Goal: Task Accomplishment & Management: Use online tool/utility

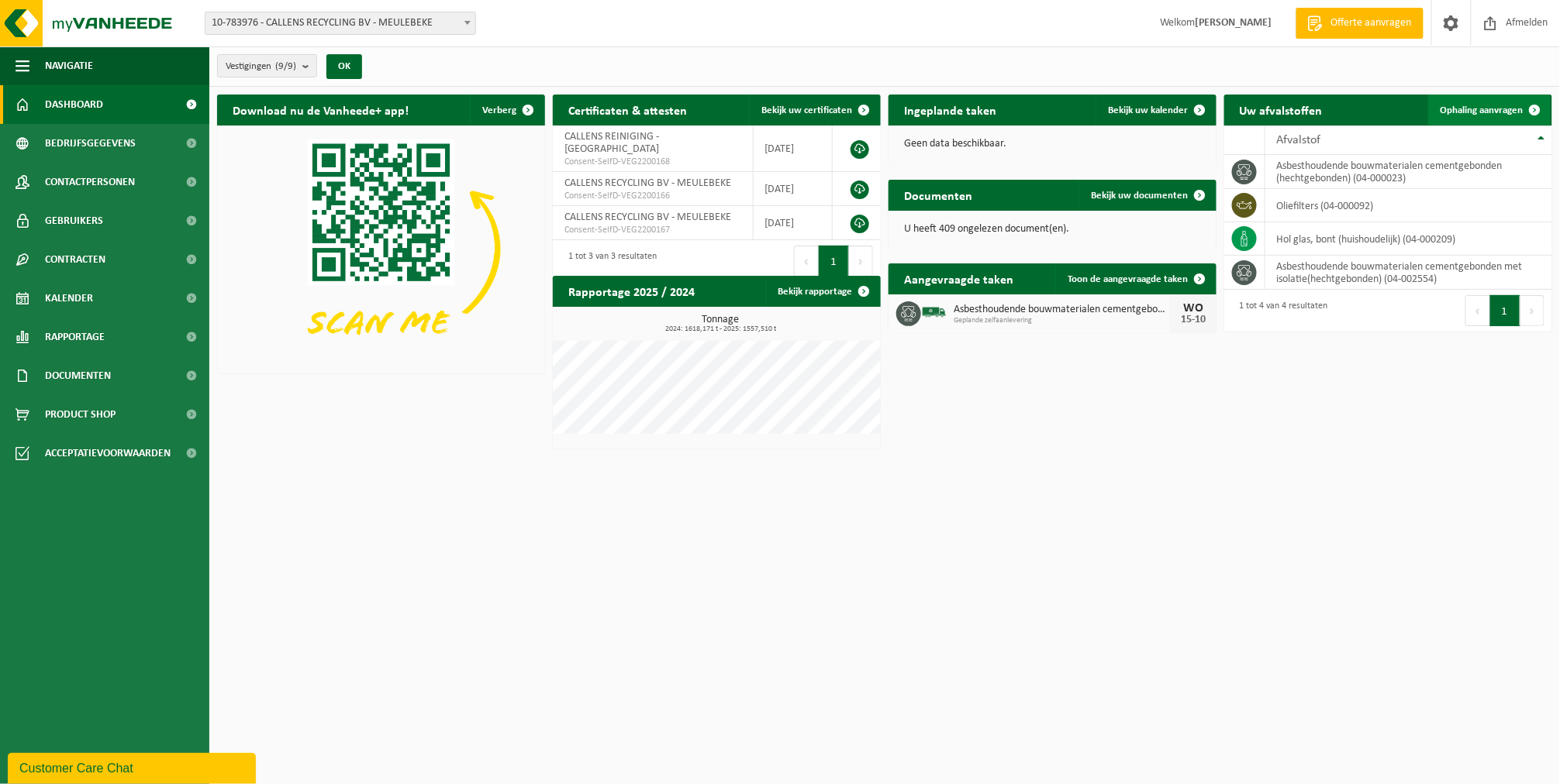
click at [1469, 106] on span "Ophaling aanvragen" at bounding box center [1482, 110] width 83 height 10
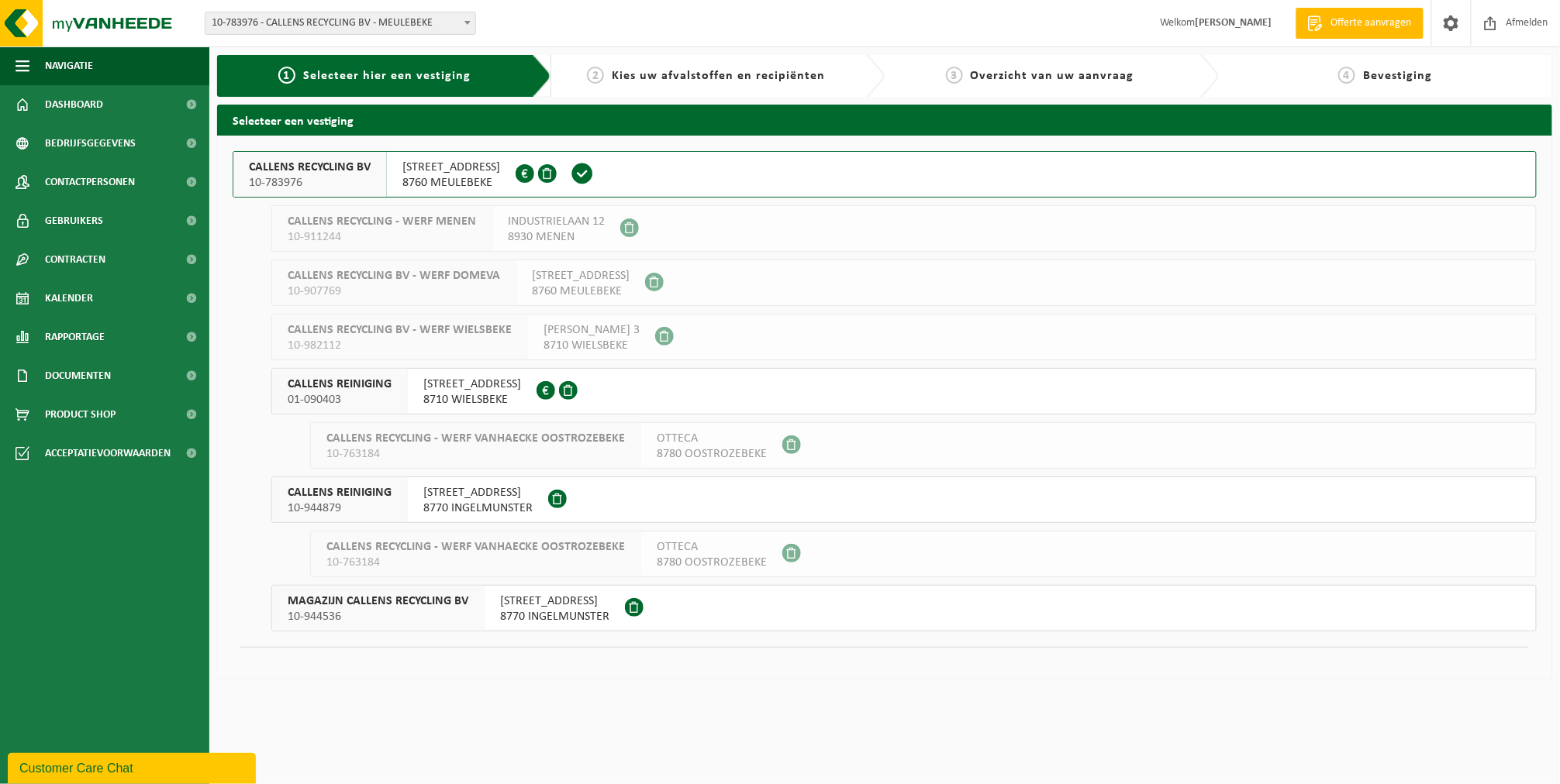
click at [335, 176] on span "10-783976" at bounding box center [309, 183] width 122 height 16
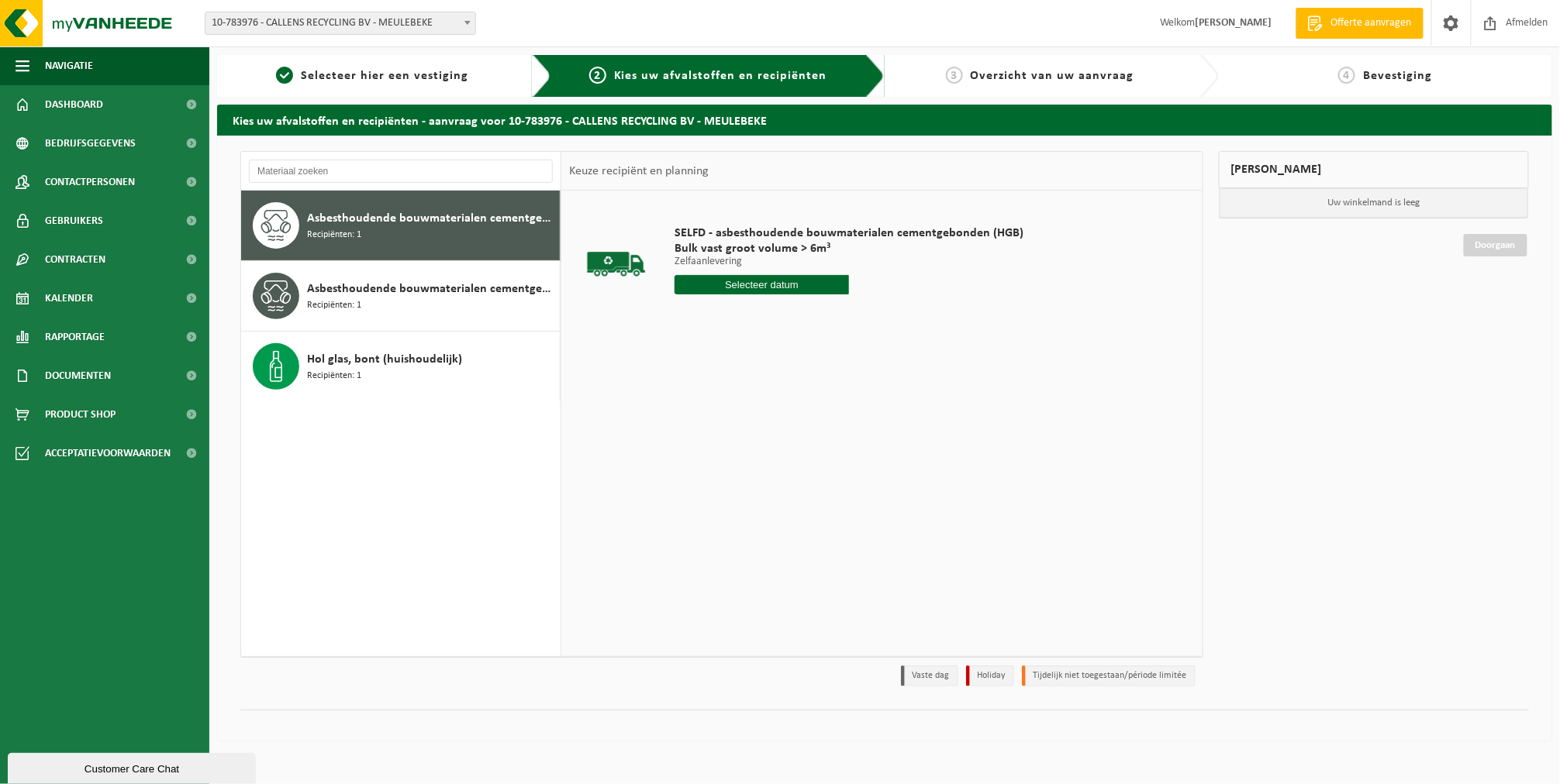
click at [690, 281] on input "text" at bounding box center [761, 285] width 174 height 19
click at [773, 421] on div "16" at bounding box center [771, 422] width 27 height 25
type input "Van [DATE]"
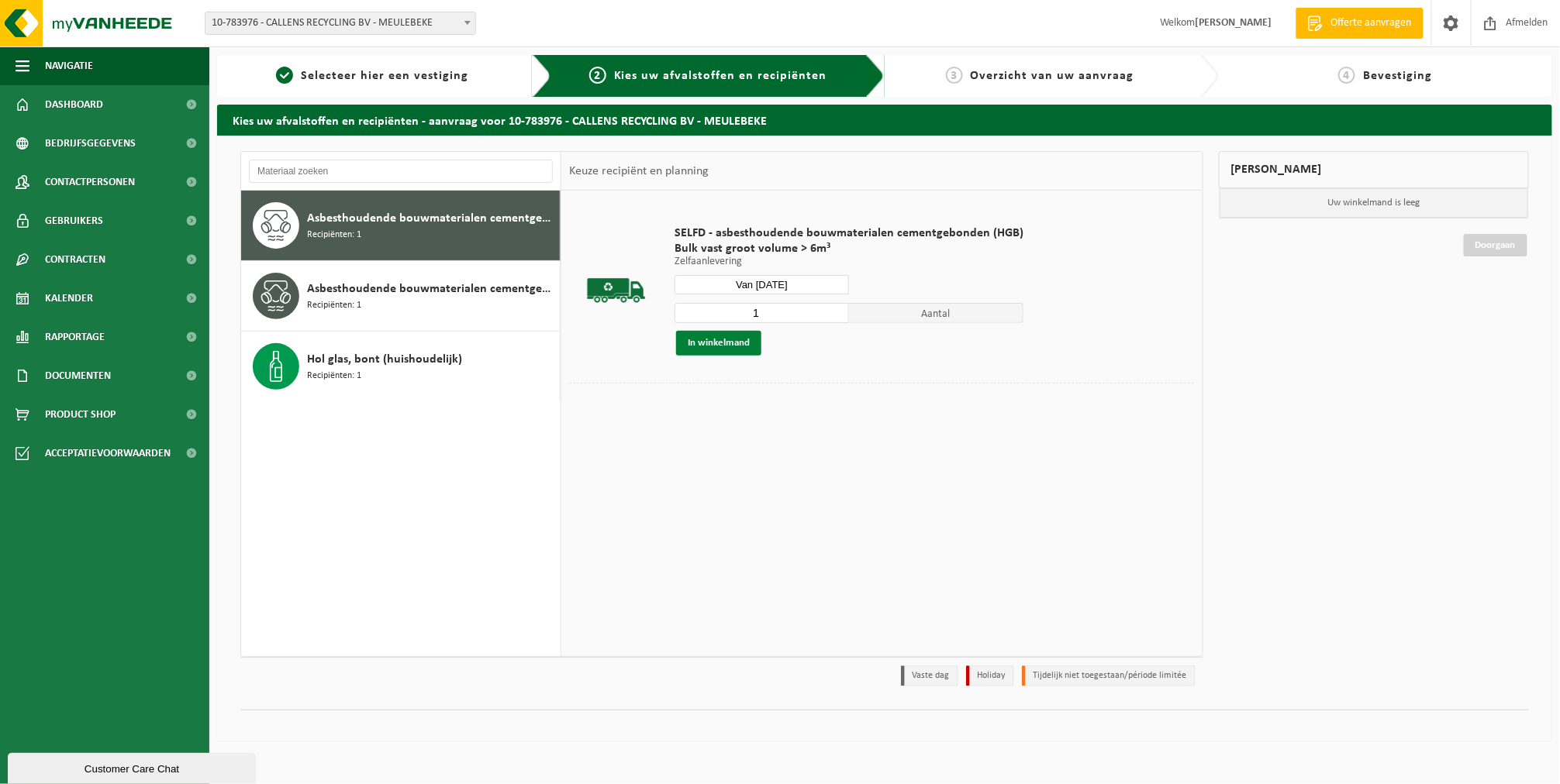
click at [711, 344] on button "In winkelmand" at bounding box center [719, 343] width 85 height 25
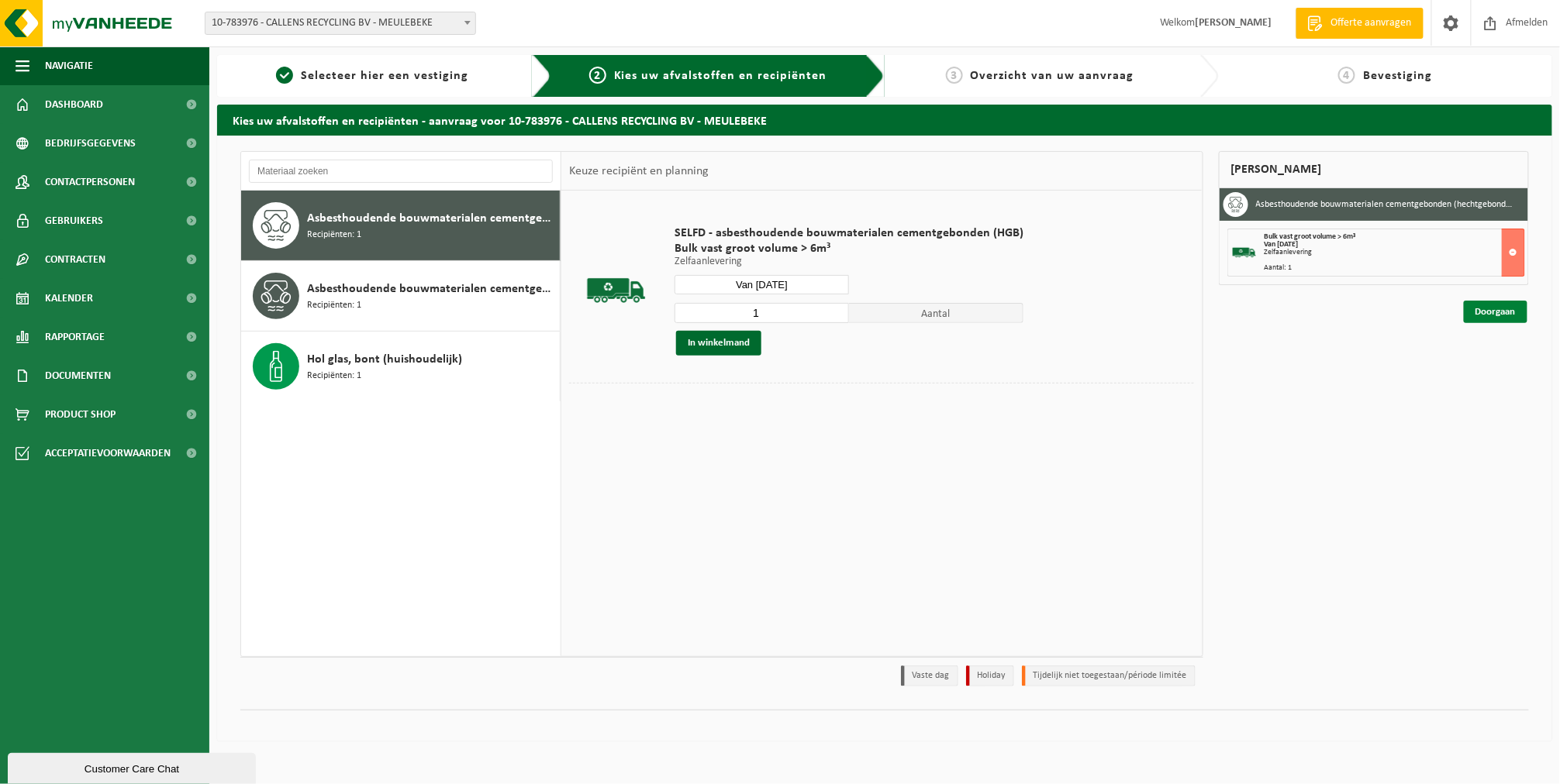
click at [1483, 310] on link "Doorgaan" at bounding box center [1495, 312] width 63 height 22
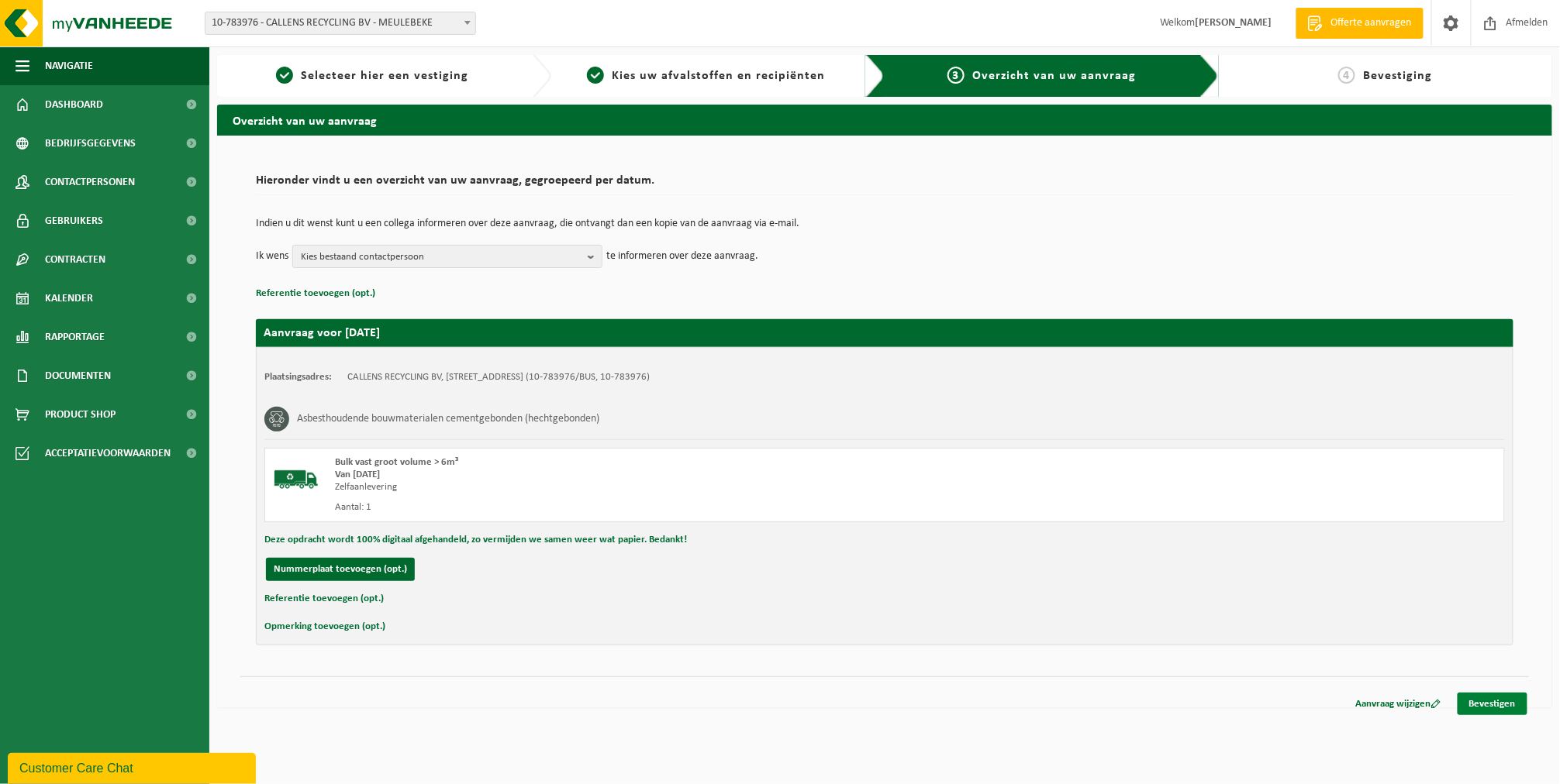
click at [1484, 697] on link "Bevestigen" at bounding box center [1492, 704] width 70 height 22
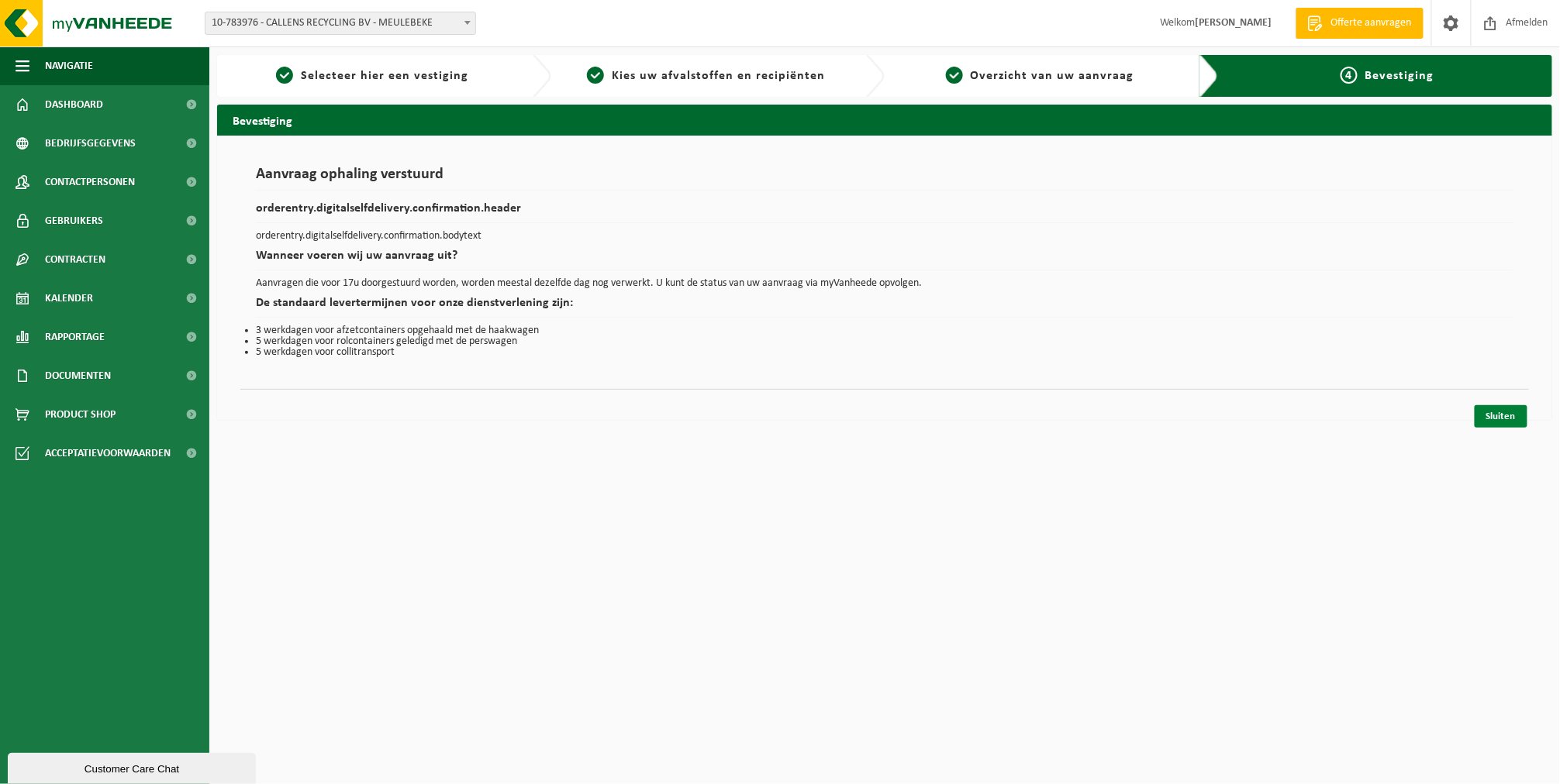
click at [1501, 417] on link "Sluiten" at bounding box center [1501, 416] width 53 height 22
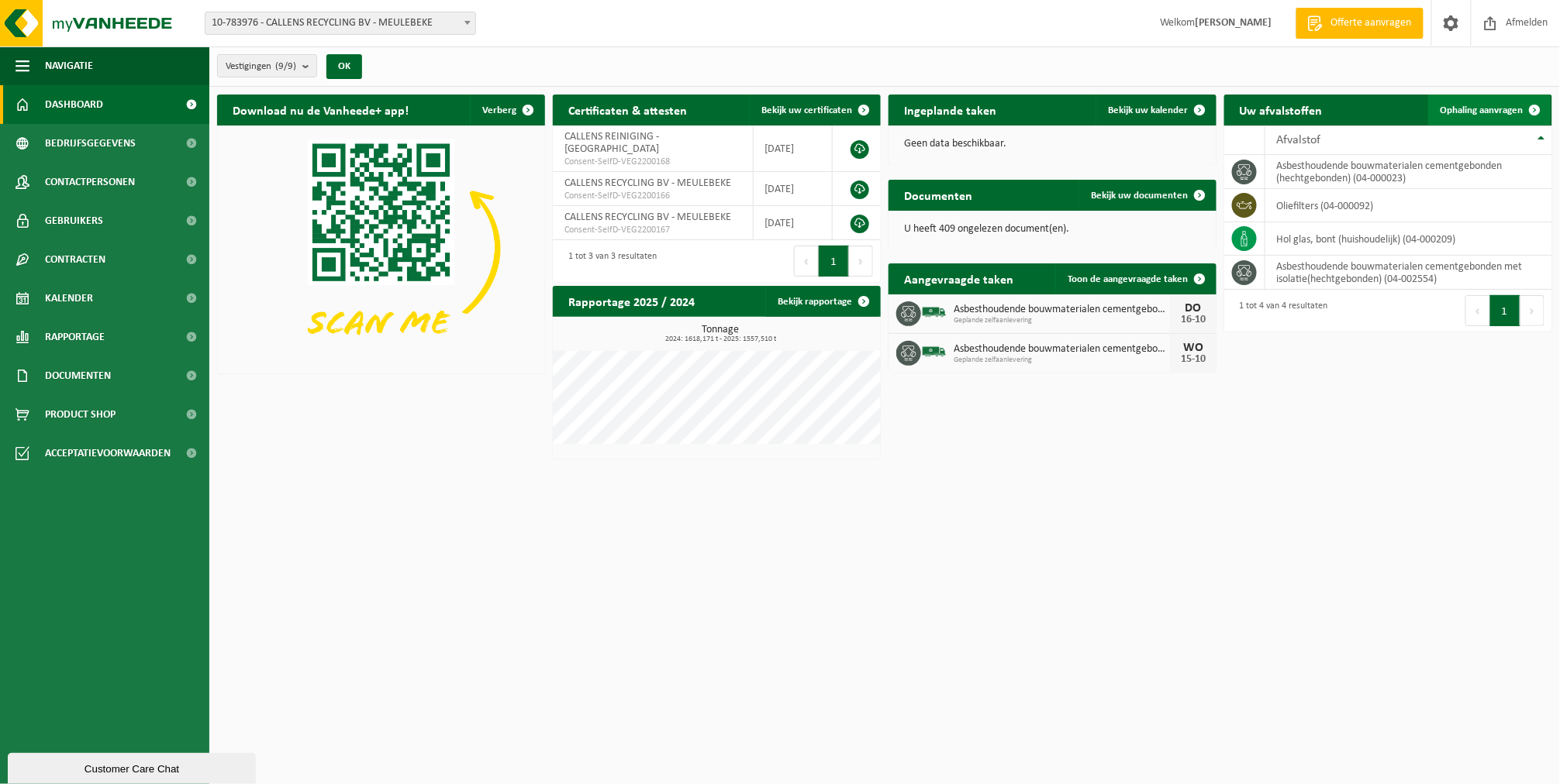
click at [1461, 97] on link "Ophaling aanvragen" at bounding box center [1489, 109] width 123 height 31
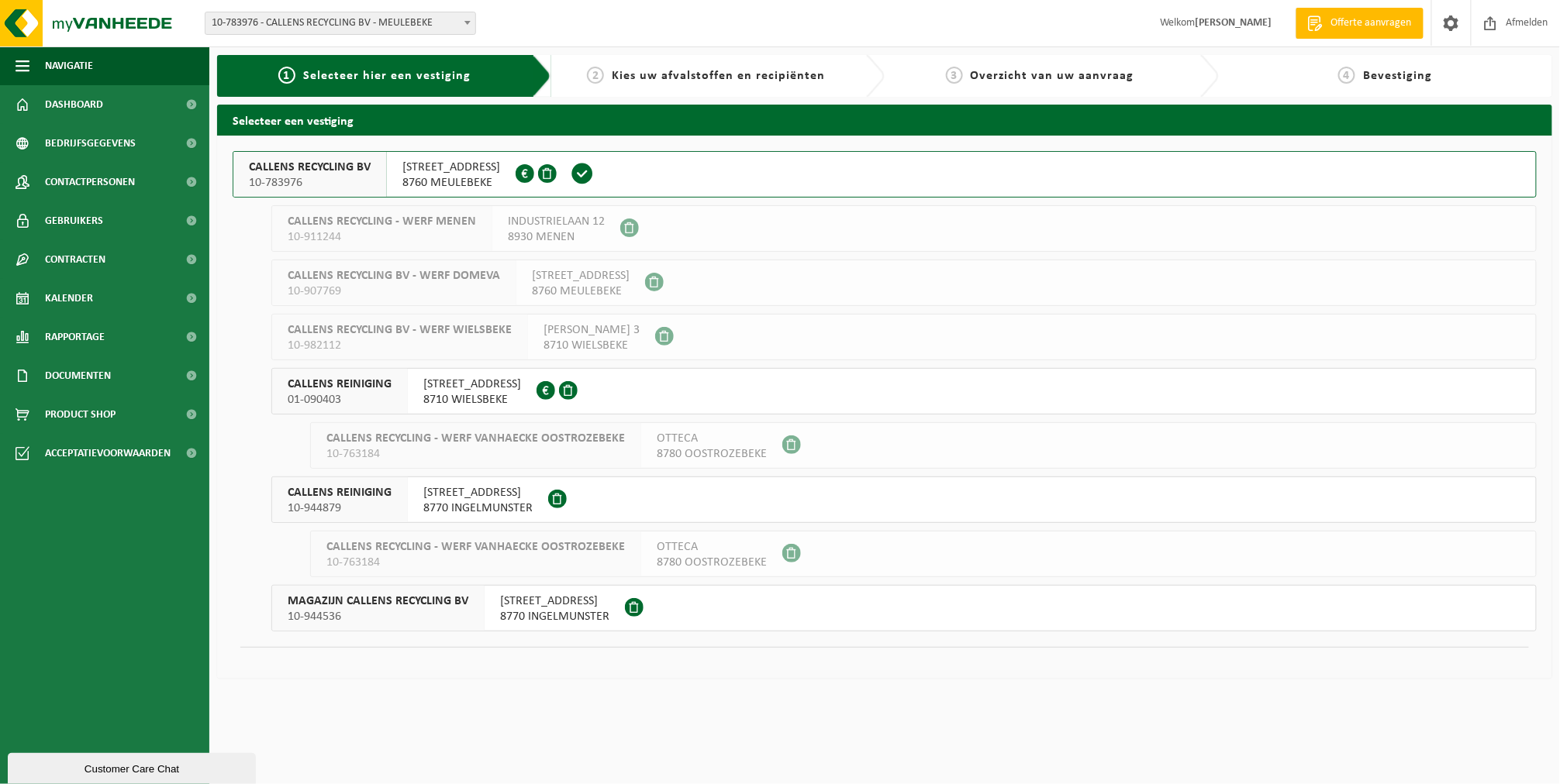
click at [438, 182] on span "8760 MEULEBEKE" at bounding box center [450, 183] width 97 height 16
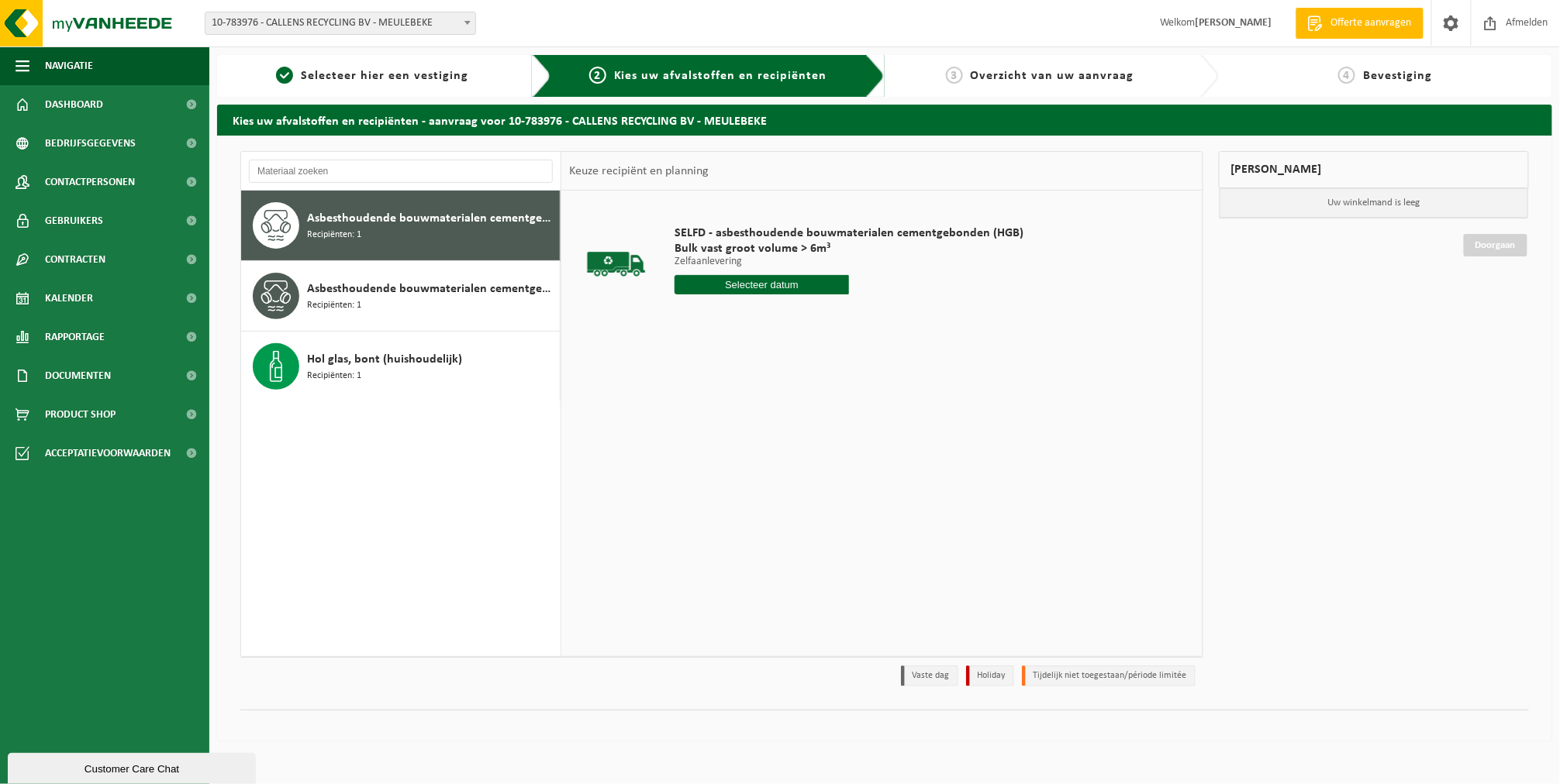
click at [755, 277] on input "text" at bounding box center [761, 285] width 174 height 19
click at [761, 419] on div "16" at bounding box center [771, 422] width 27 height 25
type input "Van 2025-10-16"
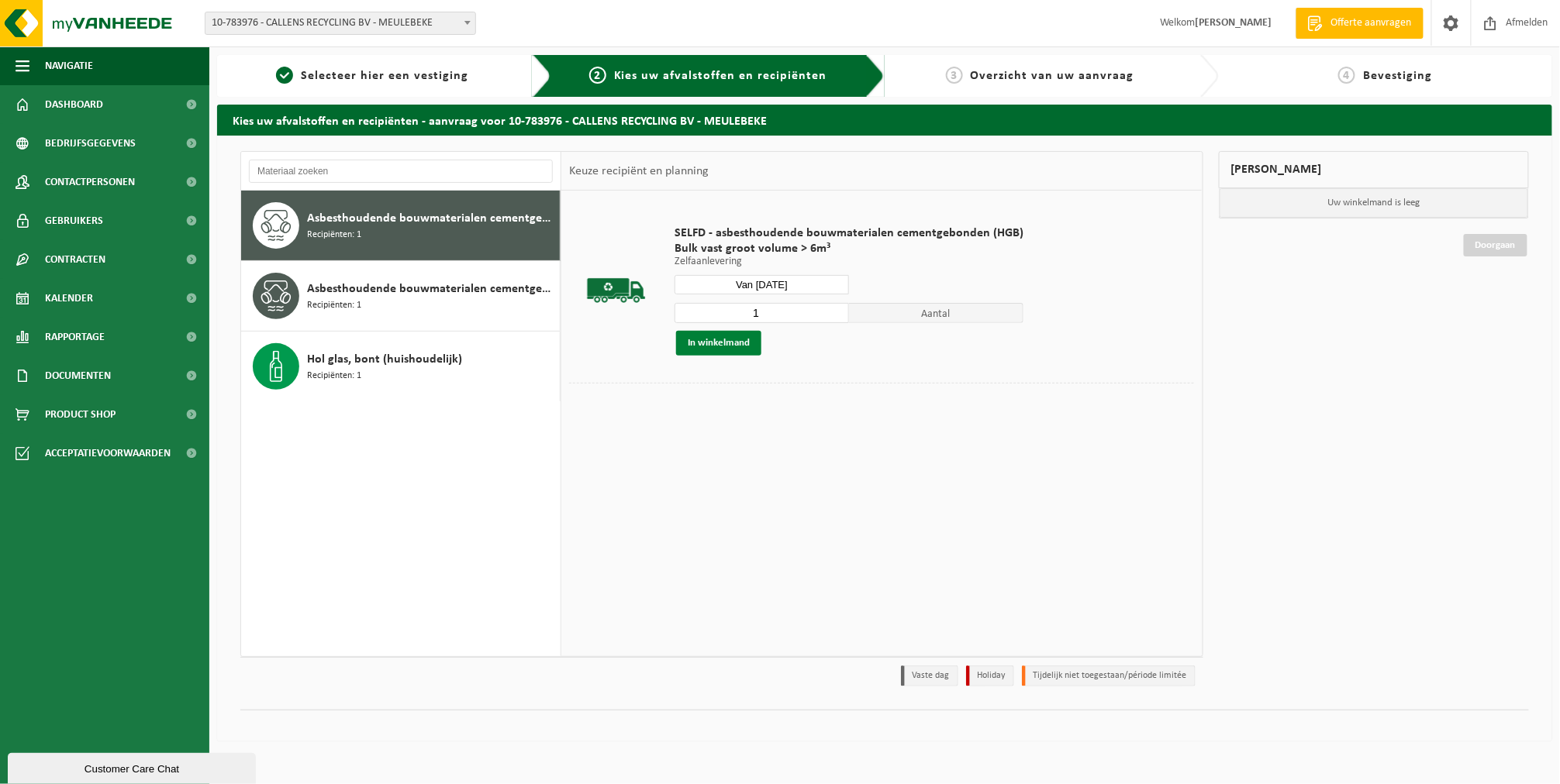
click at [729, 349] on button "In winkelmand" at bounding box center [719, 343] width 85 height 25
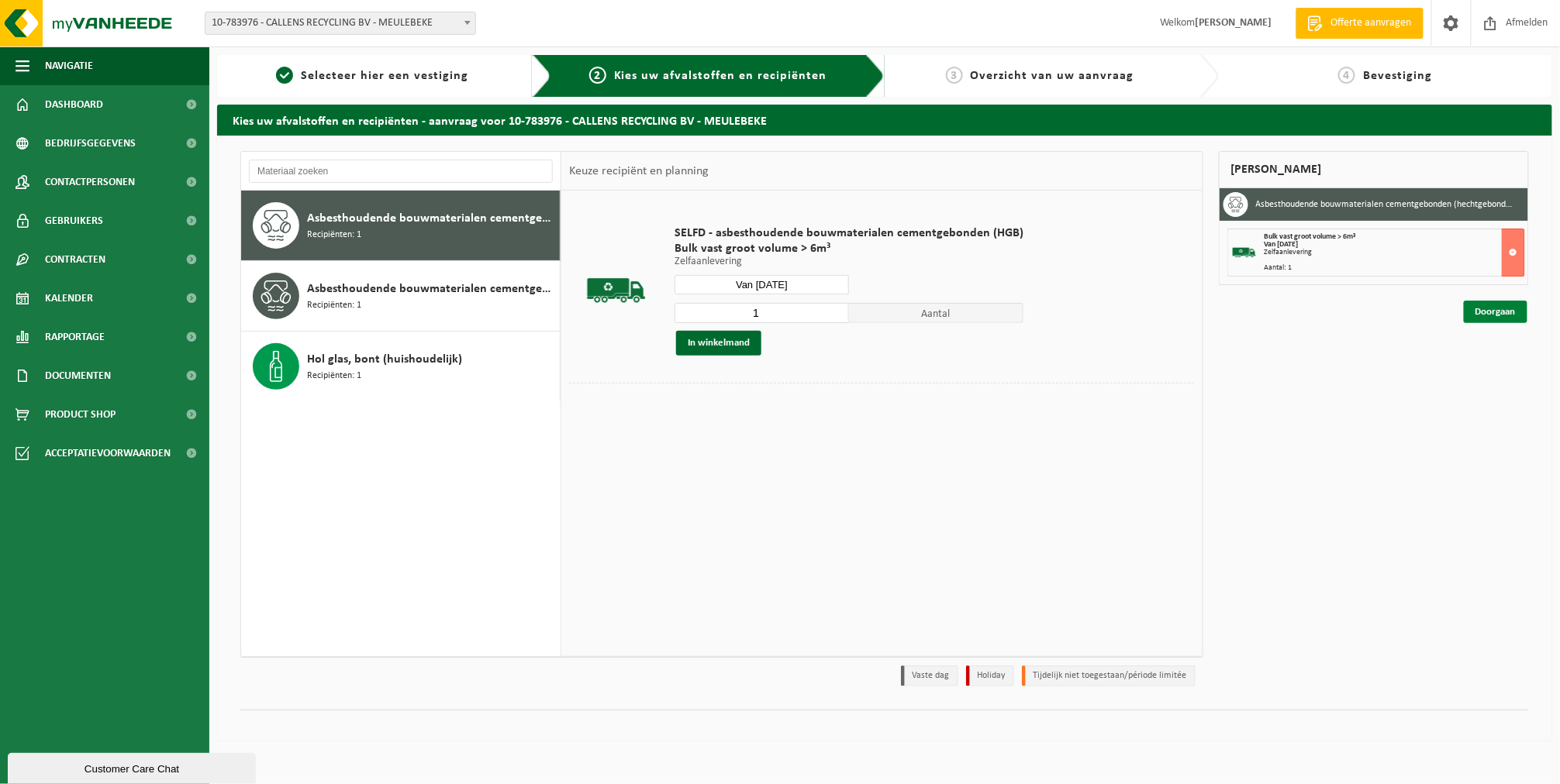
click at [1508, 310] on link "Doorgaan" at bounding box center [1495, 312] width 63 height 22
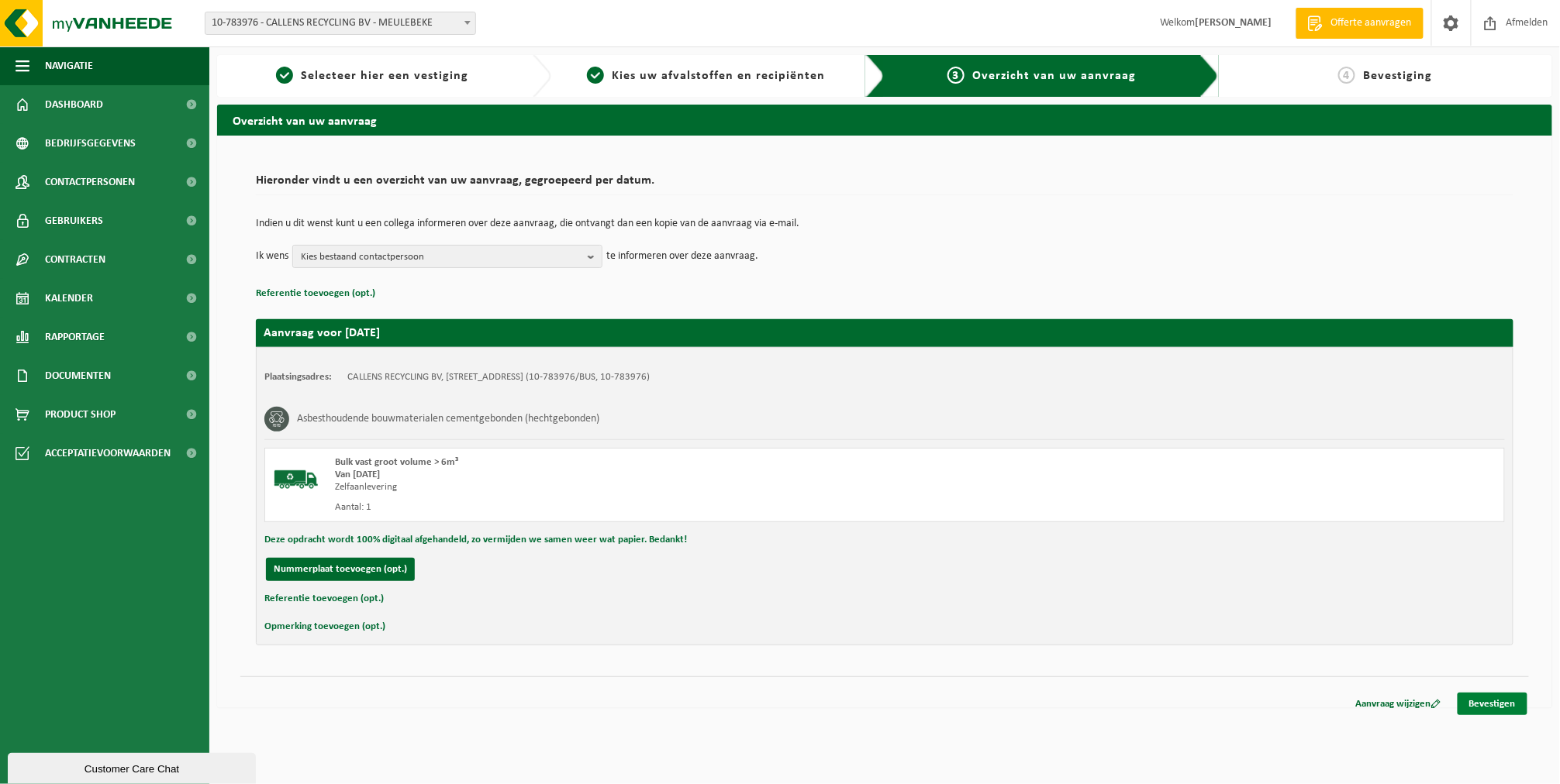
click at [1485, 703] on link "Bevestigen" at bounding box center [1492, 704] width 70 height 22
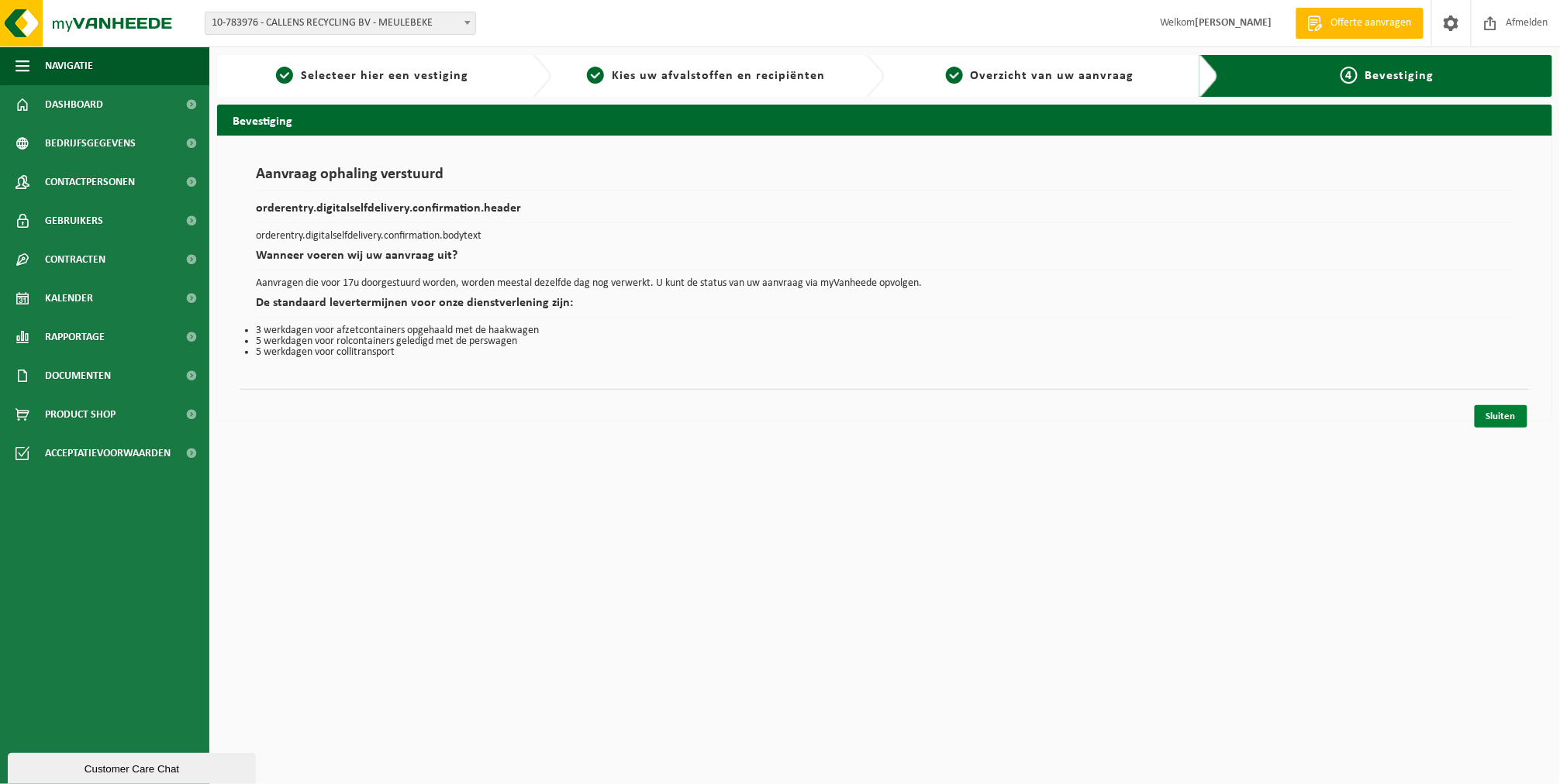
click at [1494, 415] on link "Sluiten" at bounding box center [1501, 416] width 53 height 22
